Goal: Task Accomplishment & Management: Use online tool/utility

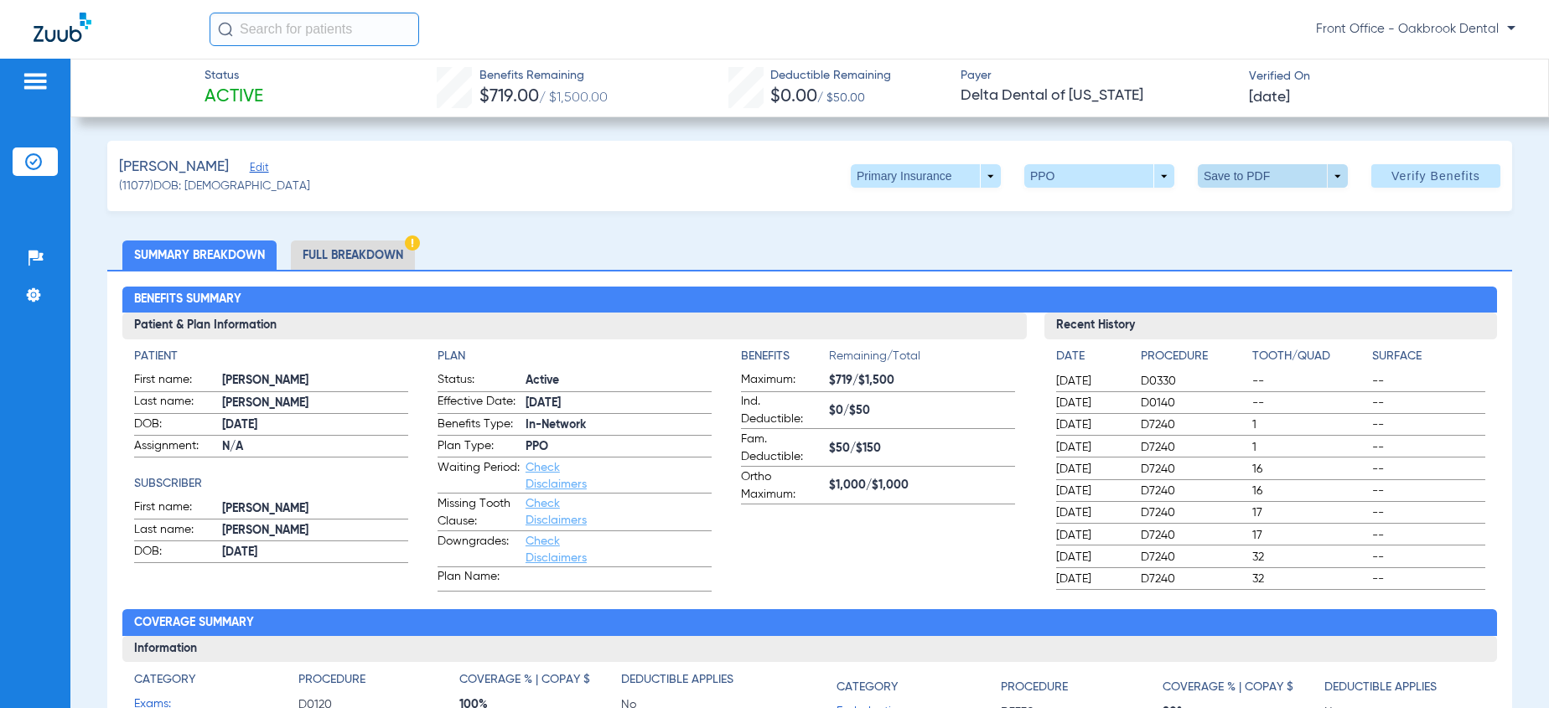
click at [1290, 176] on span at bounding box center [1273, 175] width 150 height 23
click at [1235, 204] on span "Save to PDF" at bounding box center [1266, 210] width 66 height 12
click at [1258, 176] on span at bounding box center [1273, 176] width 40 height 40
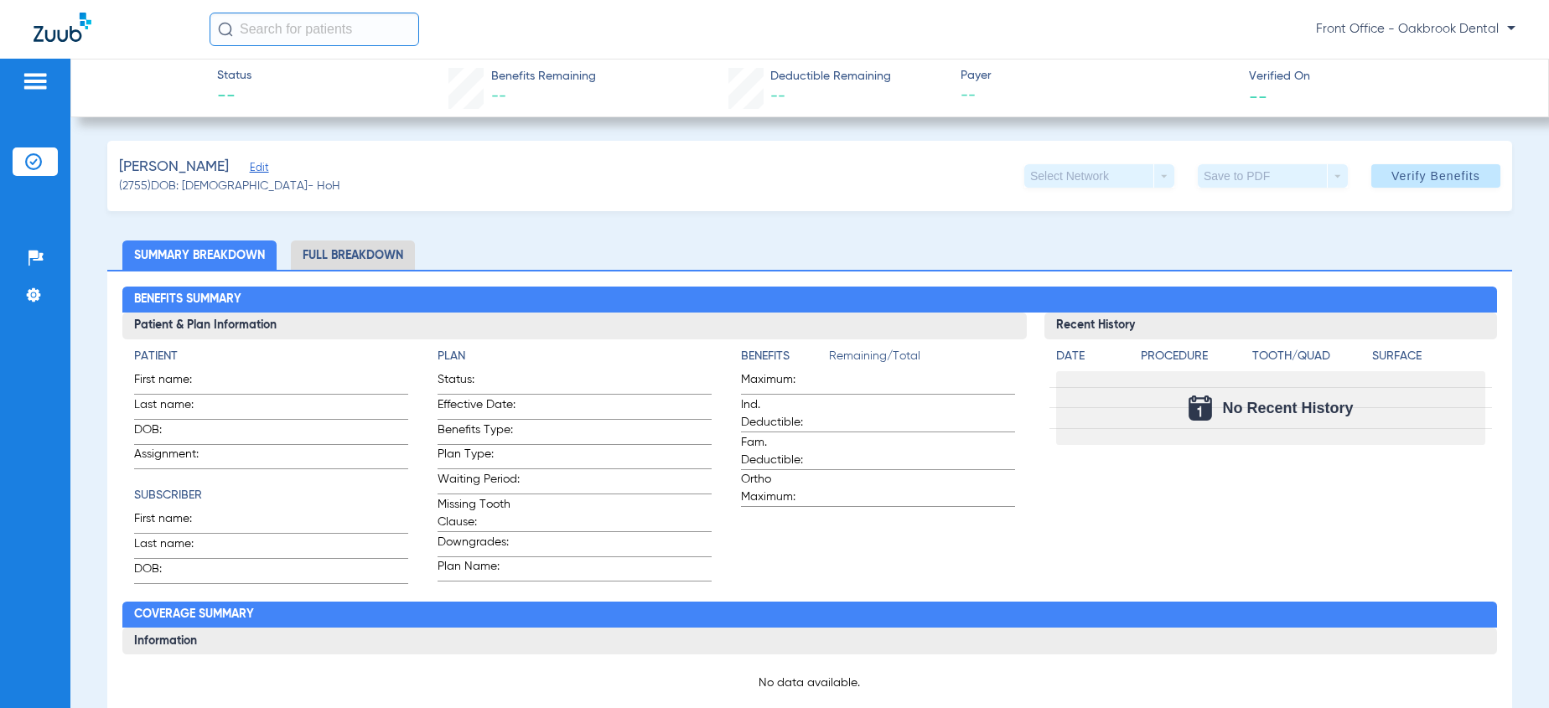
click at [250, 165] on span "Edit" at bounding box center [257, 170] width 15 height 16
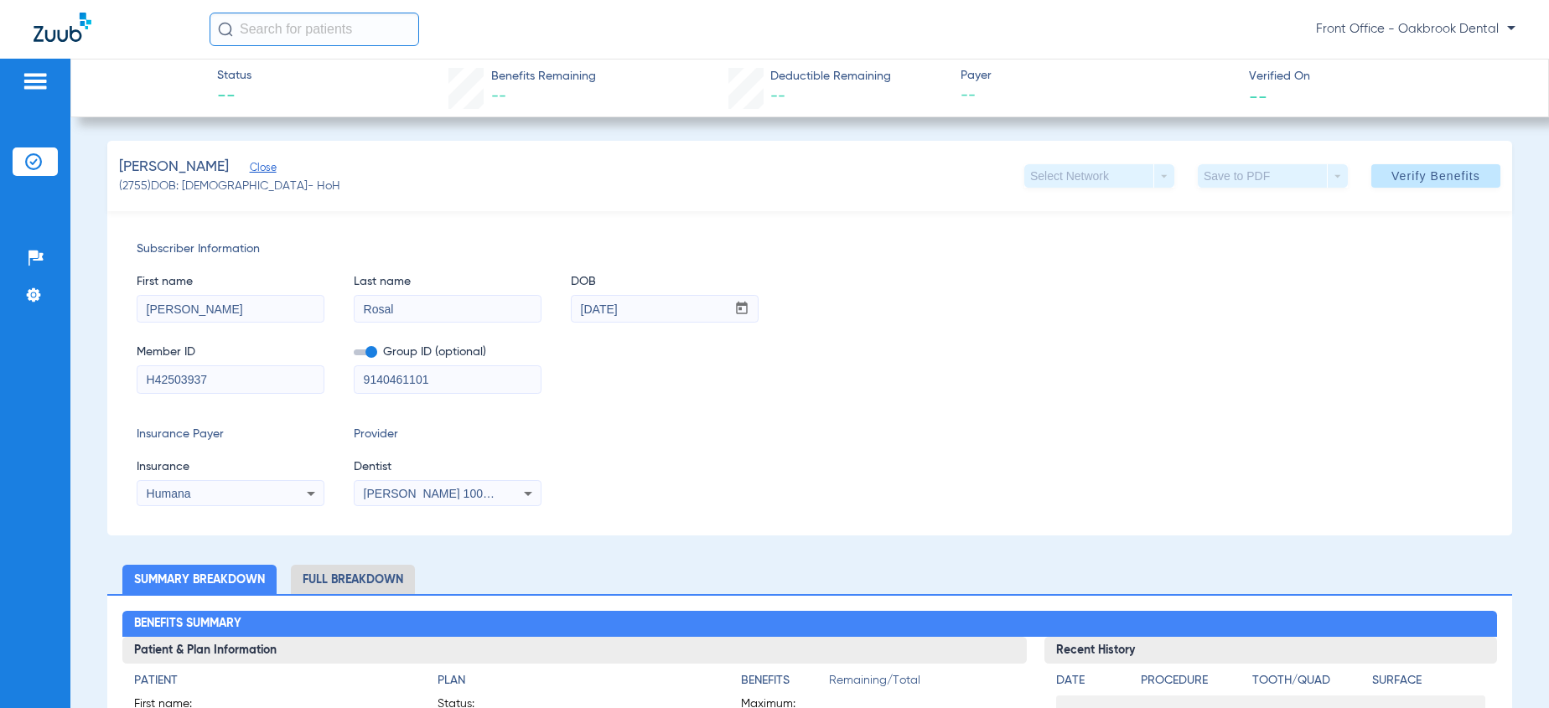
click at [1394, 181] on span "Verify Benefits" at bounding box center [1436, 175] width 89 height 13
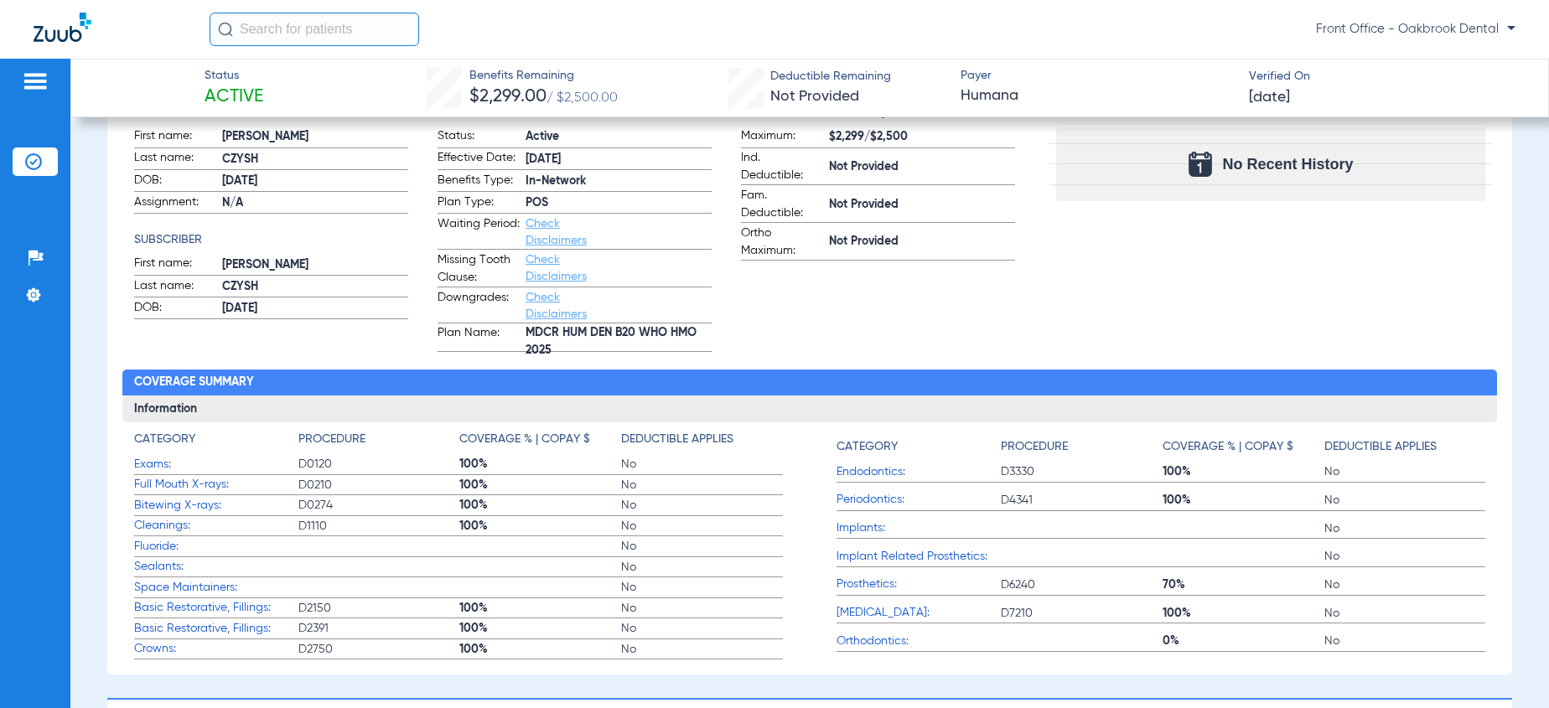
scroll to position [252, 0]
